Goal: Information Seeking & Learning: Learn about a topic

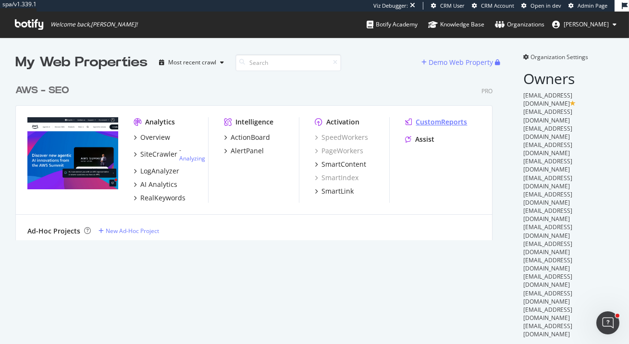
click at [430, 119] on div "CustomReports" at bounding box center [441, 122] width 51 height 10
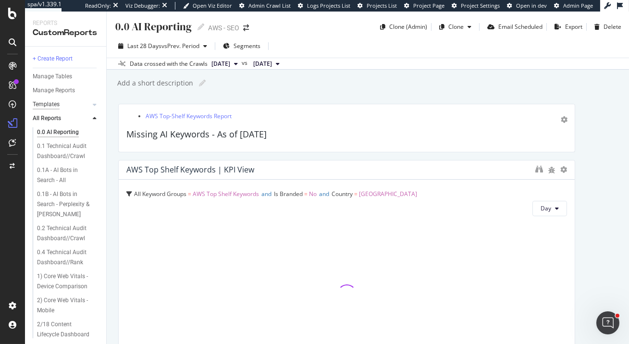
click at [54, 104] on div "Templates" at bounding box center [46, 105] width 27 height 10
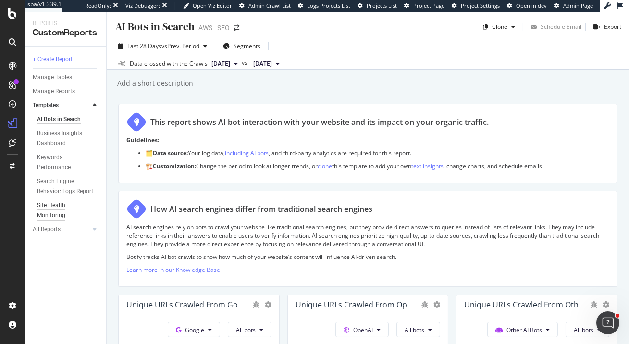
click at [59, 201] on div "Site Health Monitoring" at bounding box center [64, 211] width 54 height 20
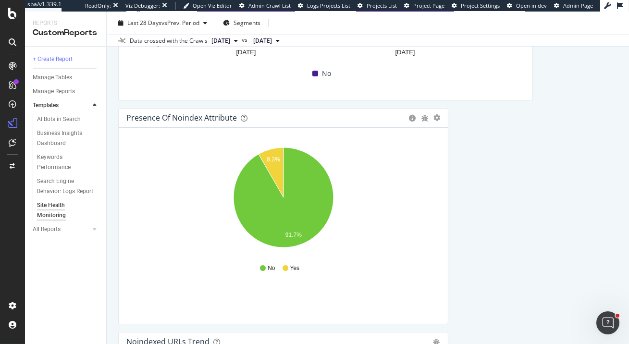
scroll to position [2579, 0]
